Goal: Task Accomplishment & Management: Manage account settings

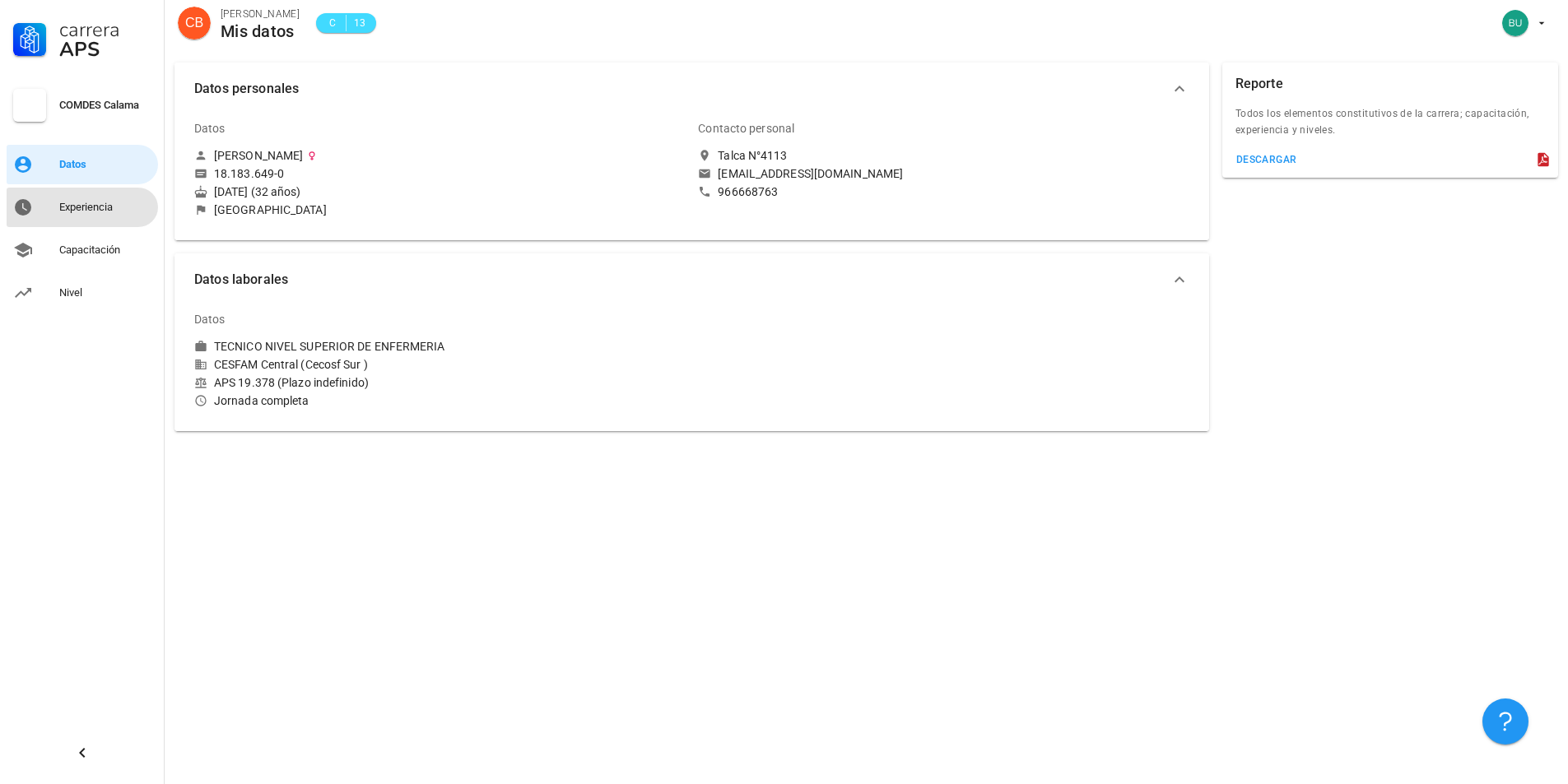
click at [104, 206] on div "Experiencia" at bounding box center [105, 207] width 92 height 13
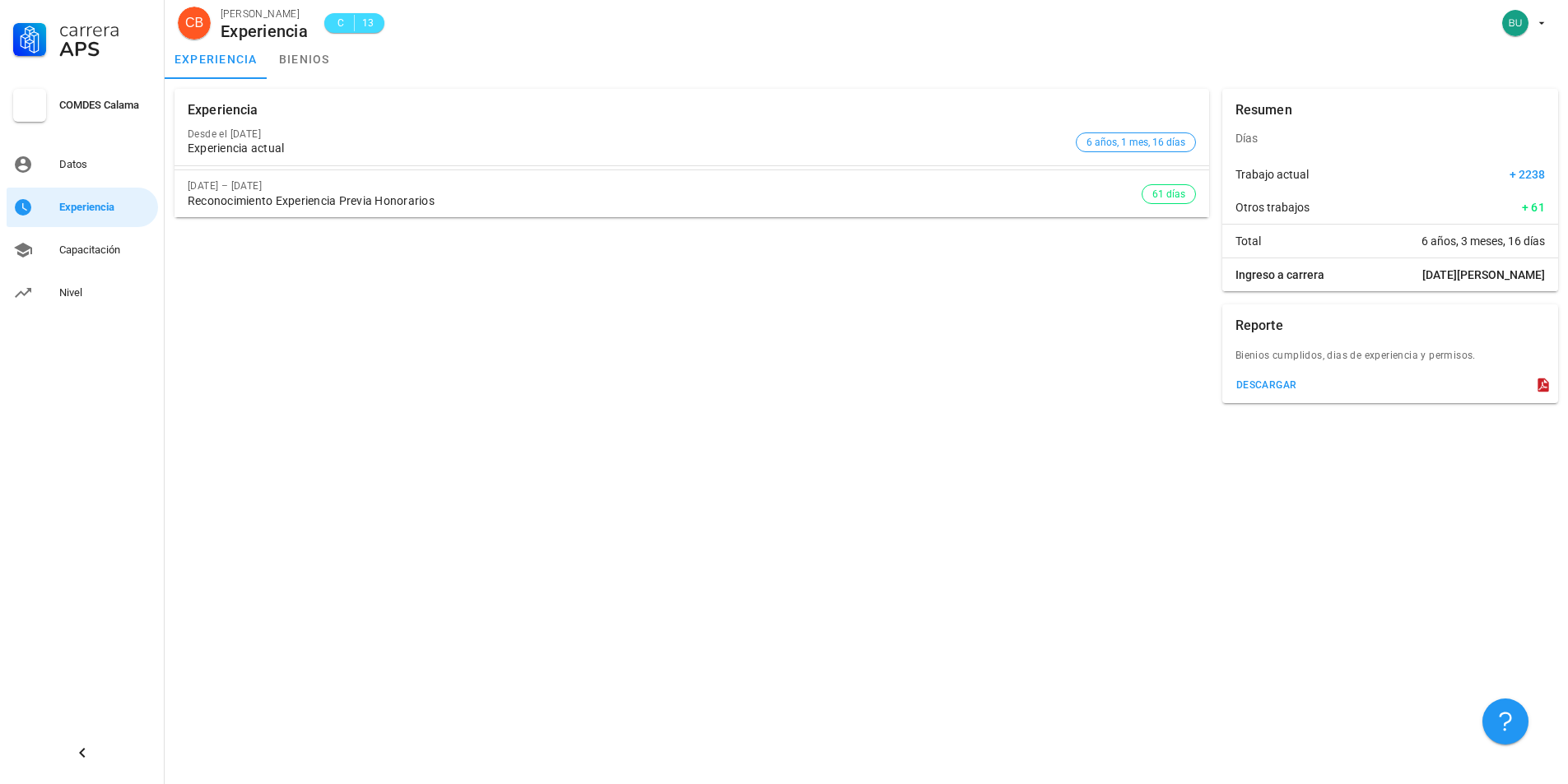
click at [1539, 385] on icon at bounding box center [1543, 386] width 10 height 14
click at [1253, 380] on div "descargar" at bounding box center [1267, 385] width 62 height 11
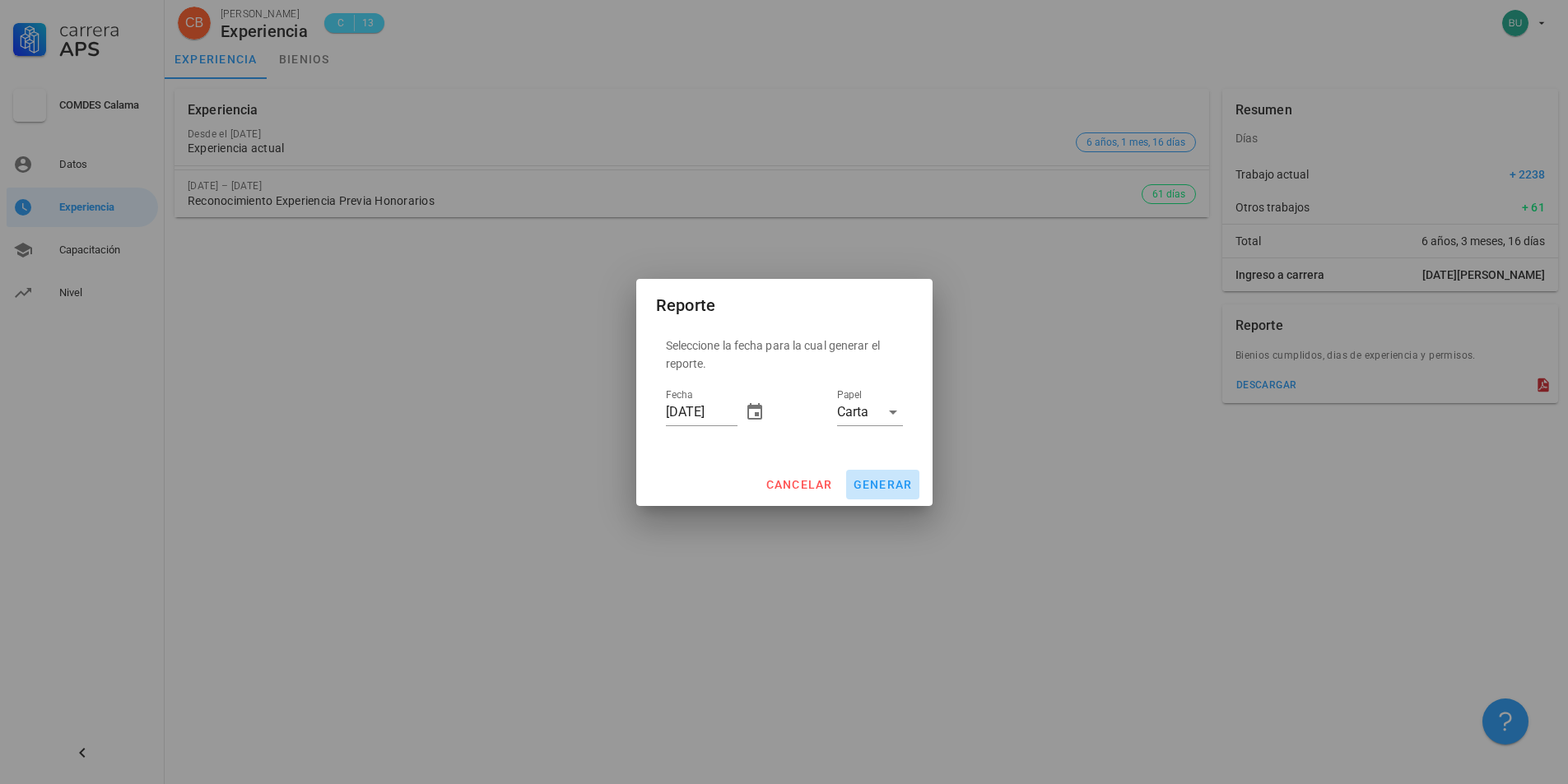
click at [896, 478] on span "generar" at bounding box center [883, 484] width 60 height 13
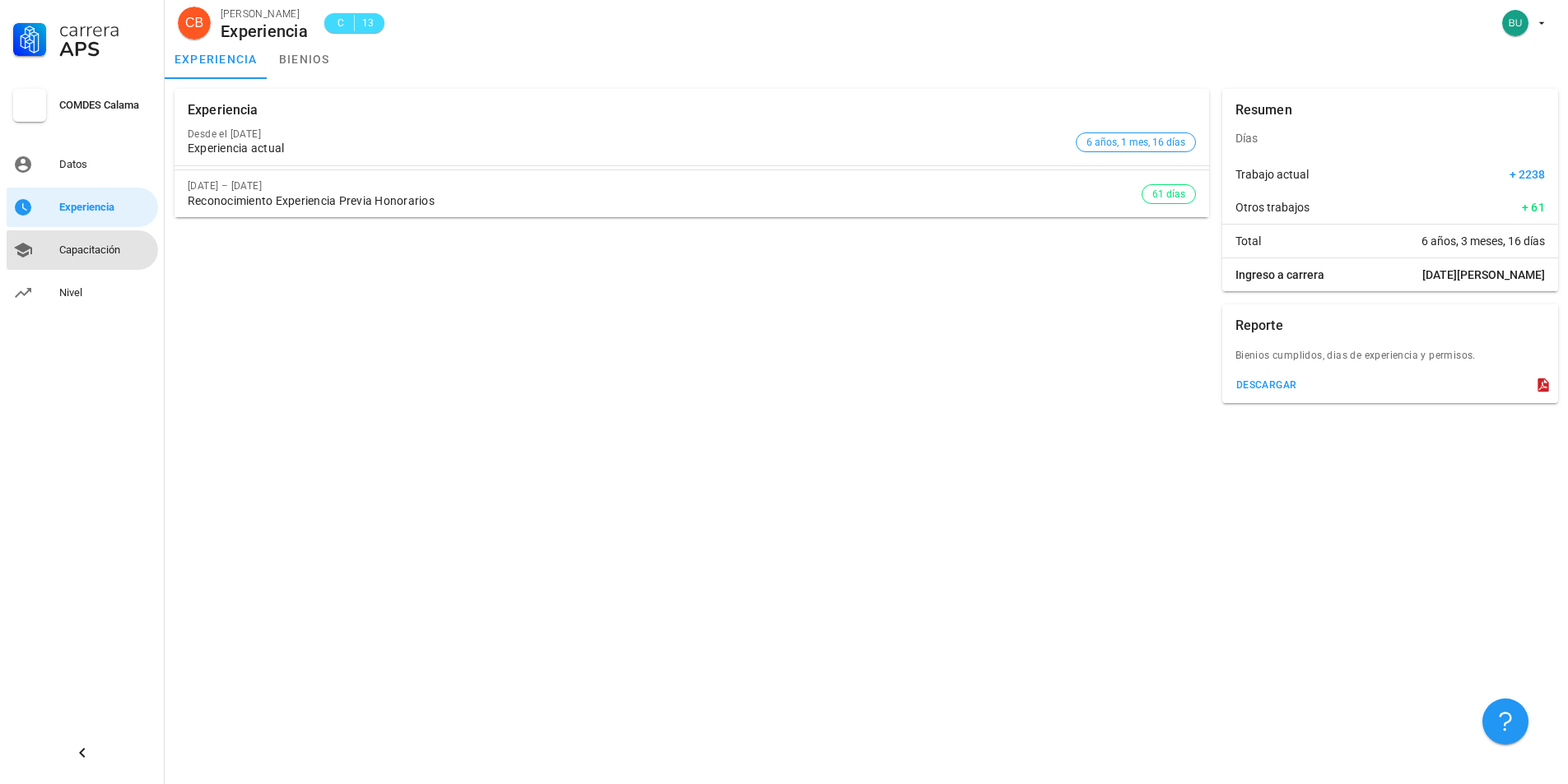
click at [101, 255] on div "Capacitación" at bounding box center [105, 249] width 92 height 13
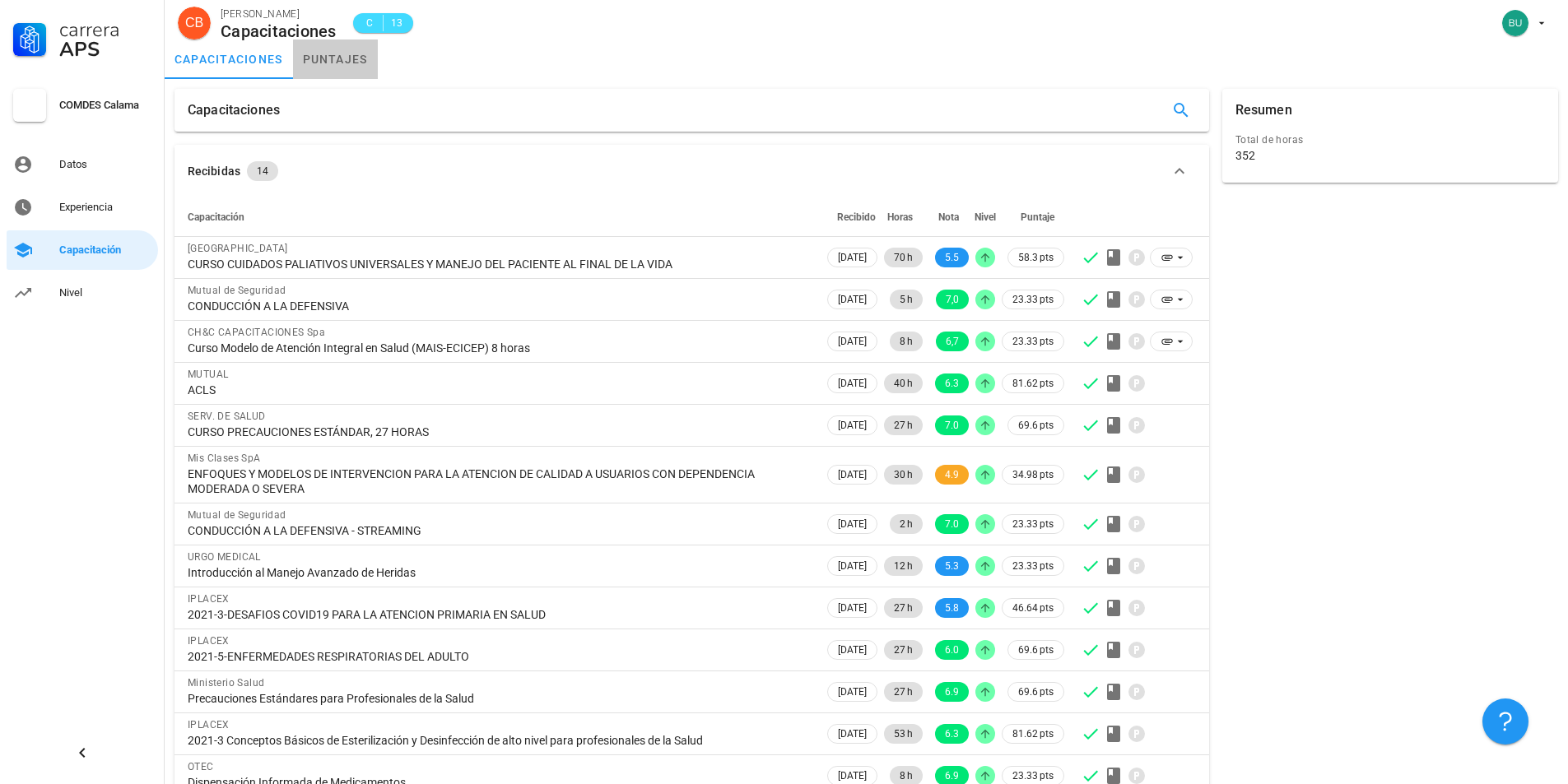
click at [320, 67] on link "puntajes" at bounding box center [336, 60] width 85 height 40
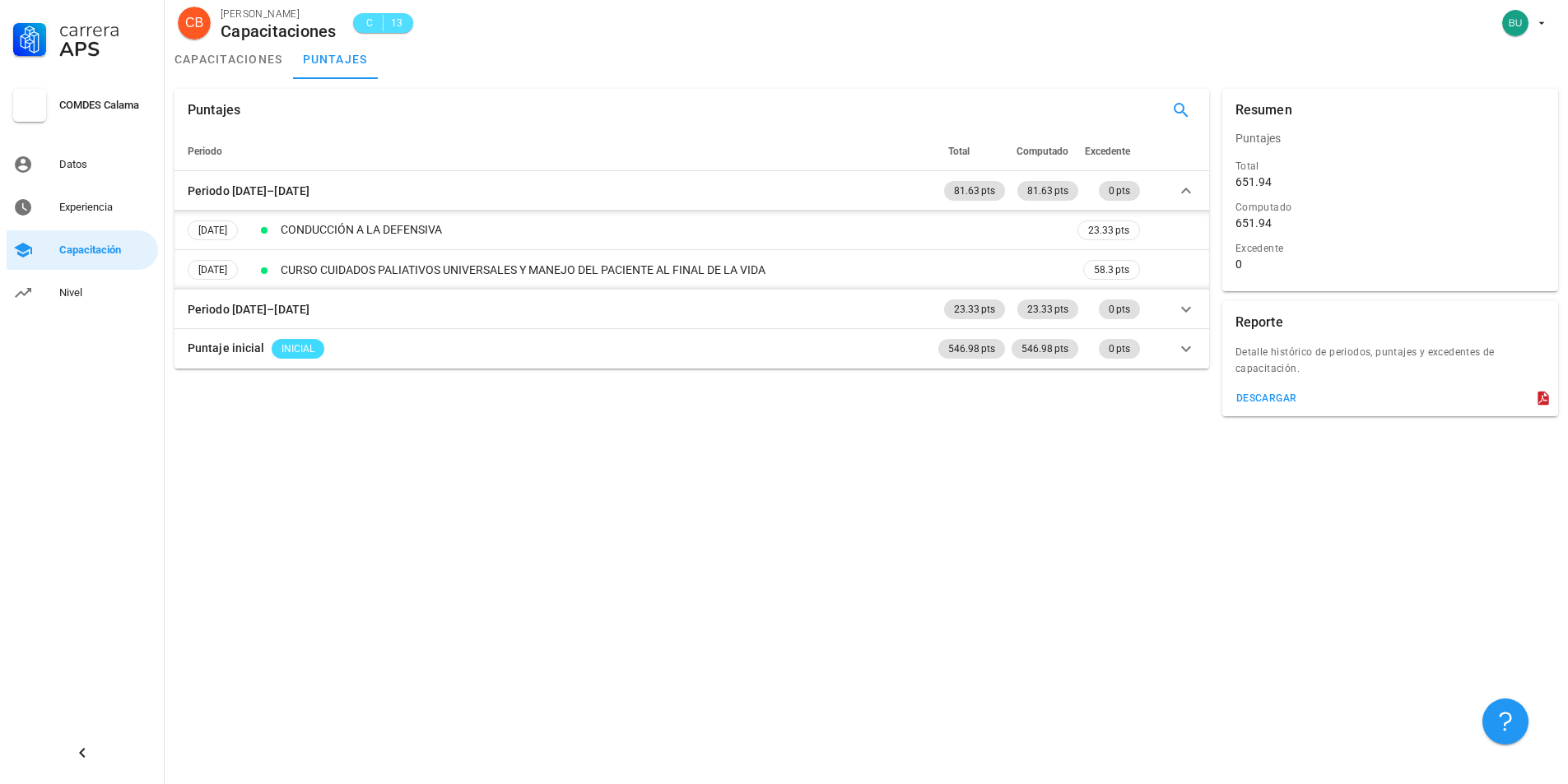
click at [375, 22] on span "C" at bounding box center [369, 22] width 13 height 16
click at [403, 19] on span "13" at bounding box center [396, 22] width 13 height 16
click at [281, 64] on link "capacitaciones" at bounding box center [229, 60] width 129 height 40
